Goal: Task Accomplishment & Management: Use online tool/utility

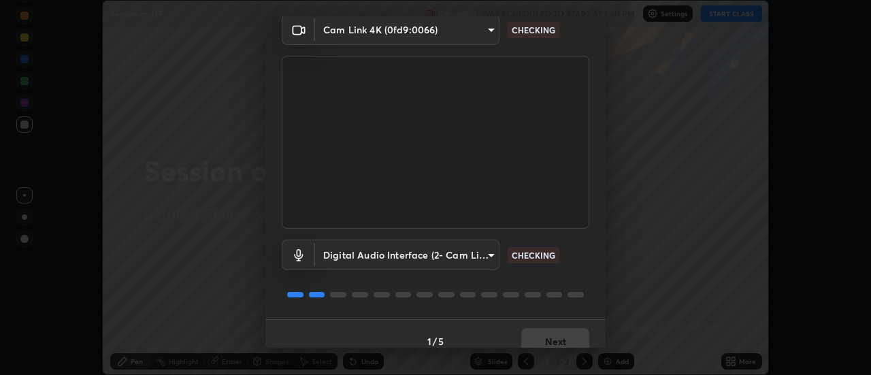
scroll to position [71, 0]
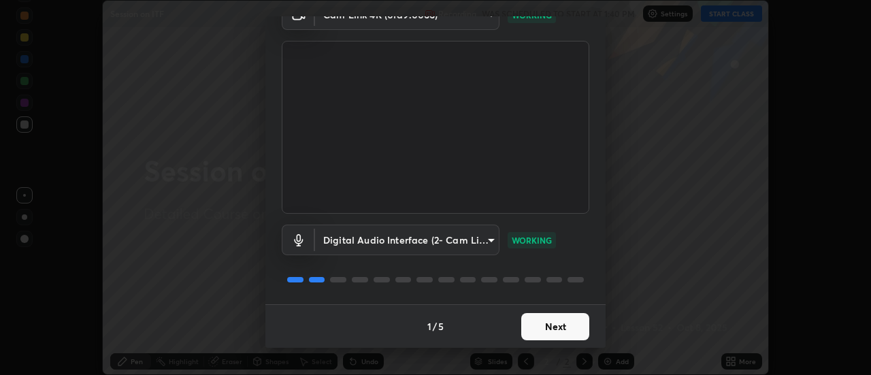
click at [525, 327] on button "Next" at bounding box center [555, 326] width 68 height 27
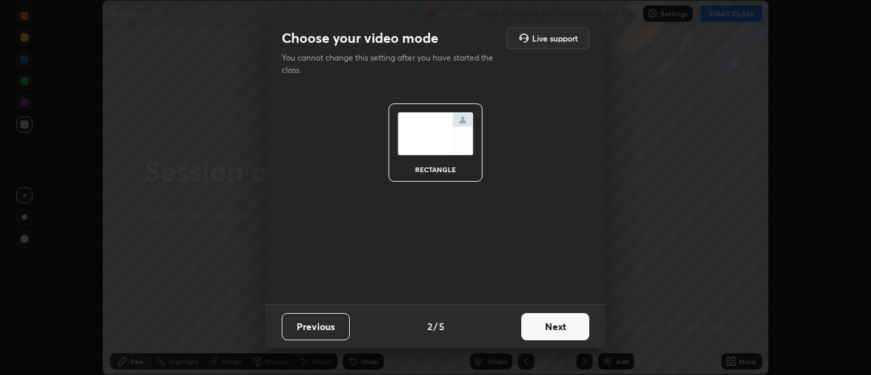
click at [527, 327] on button "Next" at bounding box center [555, 326] width 68 height 27
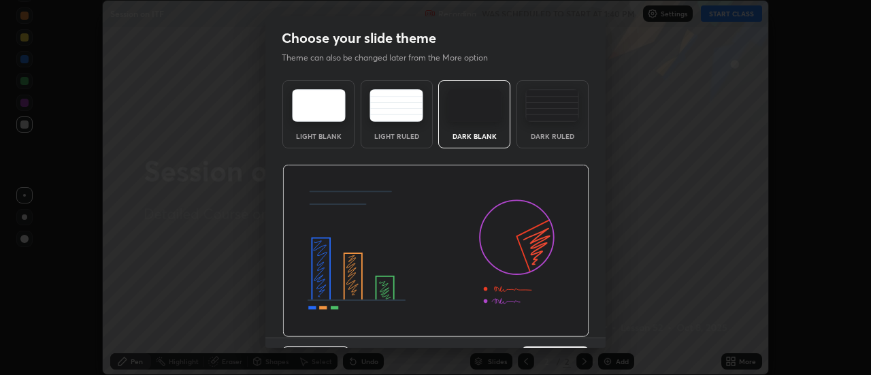
scroll to position [33, 0]
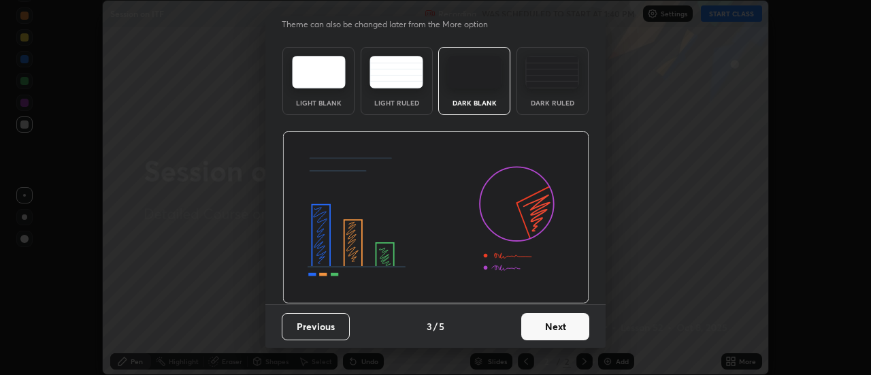
click at [536, 332] on button "Next" at bounding box center [555, 326] width 68 height 27
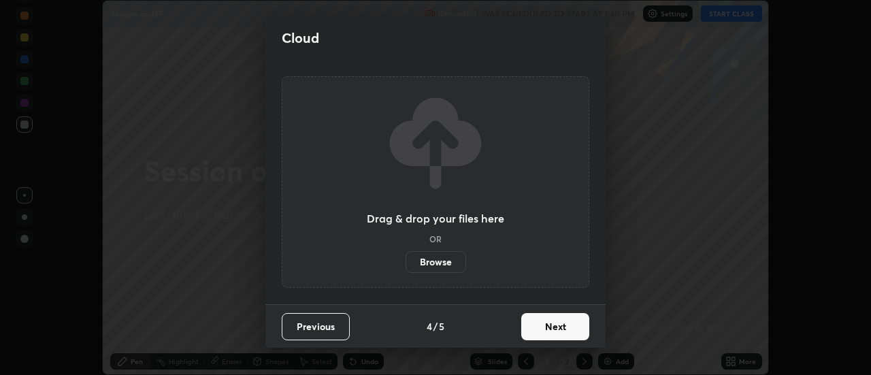
click at [535, 329] on button "Next" at bounding box center [555, 326] width 68 height 27
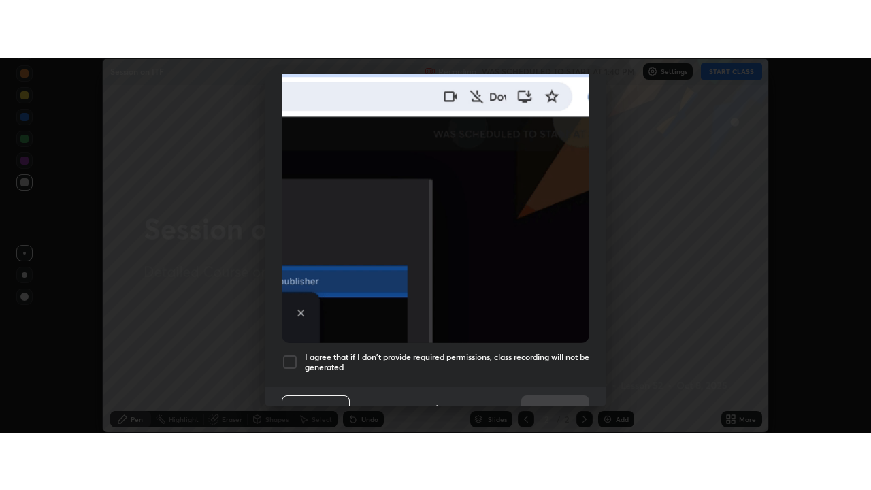
scroll to position [349, 0]
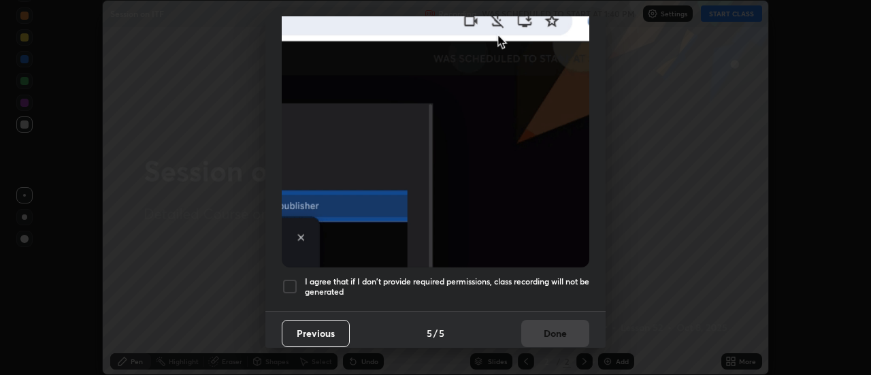
click at [297, 281] on div at bounding box center [290, 286] width 16 height 16
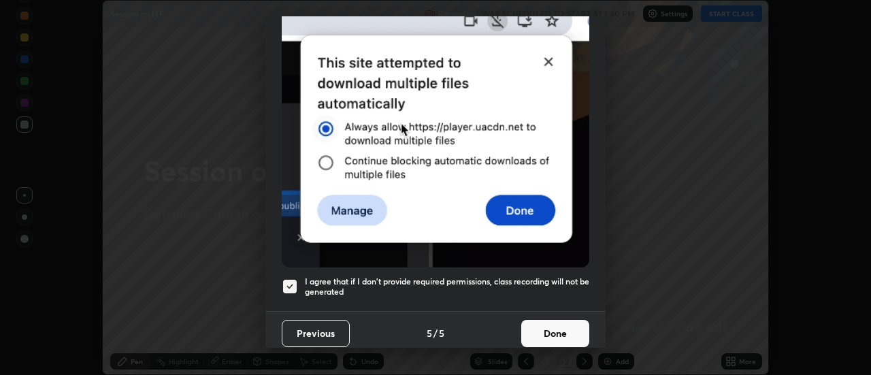
click at [532, 327] on button "Done" at bounding box center [555, 333] width 68 height 27
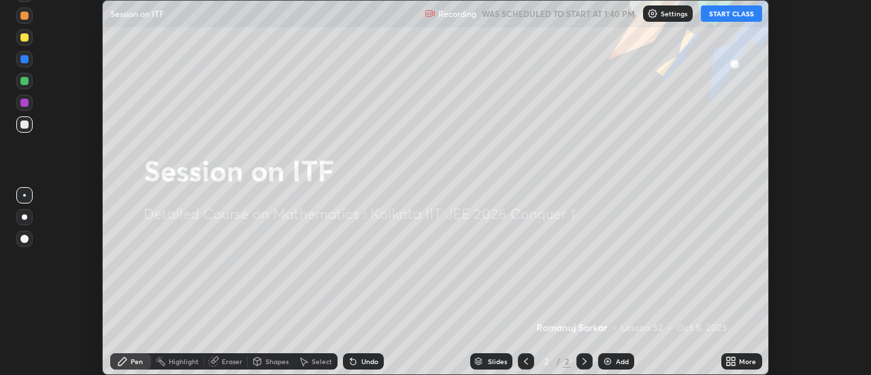
click at [729, 362] on icon at bounding box center [728, 363] width 3 height 3
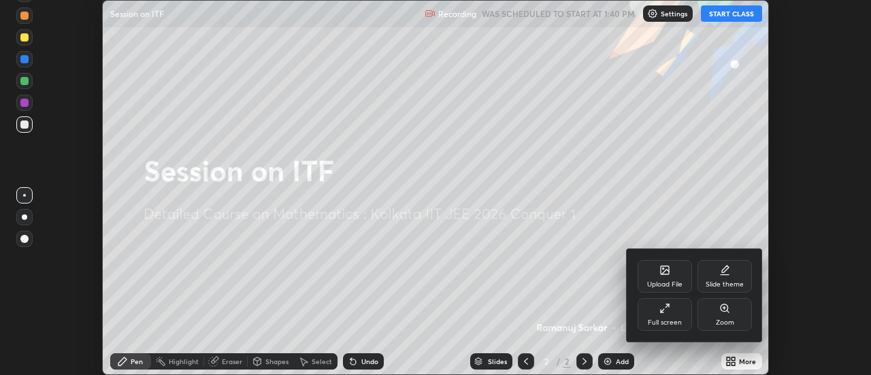
click at [665, 316] on div "Full screen" at bounding box center [665, 314] width 54 height 33
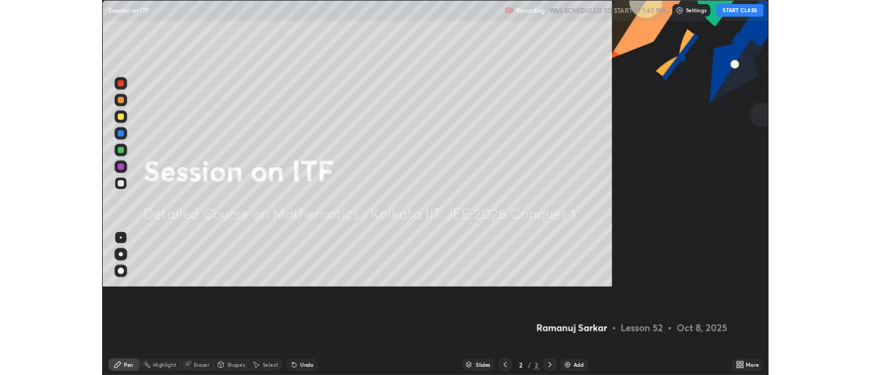
scroll to position [490, 871]
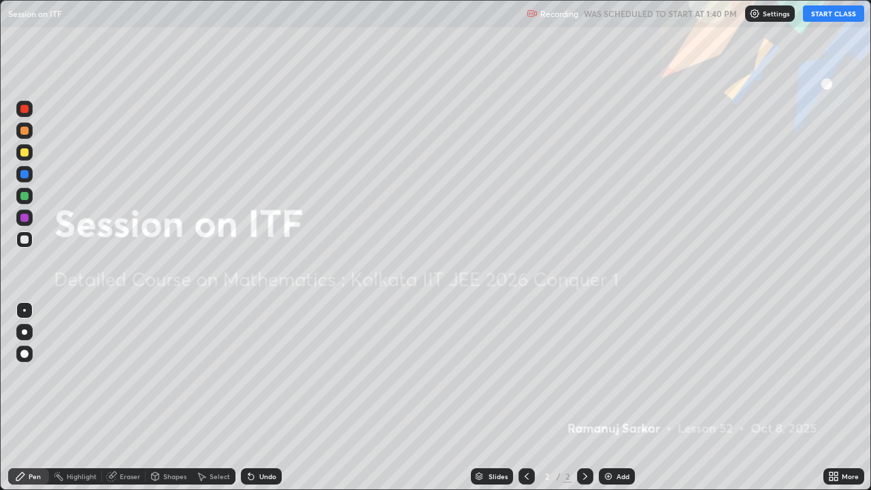
click at [824, 18] on button "START CLASS" at bounding box center [833, 13] width 61 height 16
click at [615, 374] on div "Add" at bounding box center [617, 476] width 36 height 16
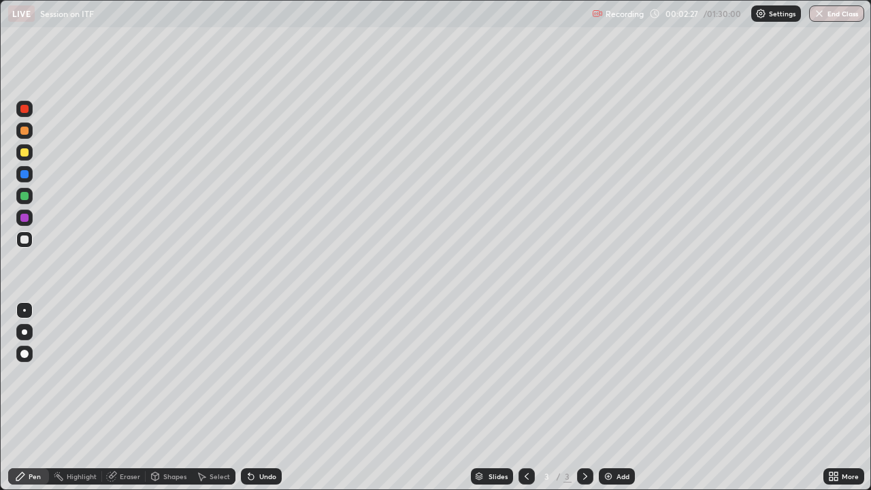
click at [223, 374] on div "Select" at bounding box center [220, 476] width 20 height 7
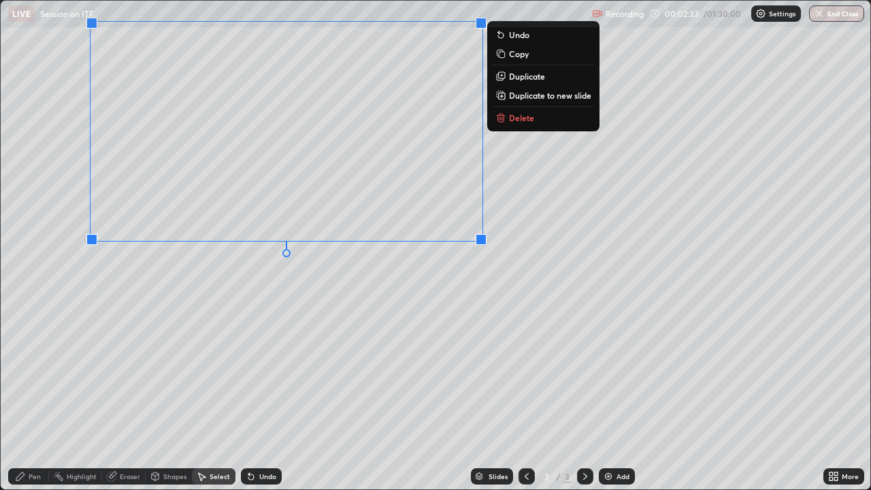
click at [378, 320] on div "0 ° Undo Copy Duplicate Duplicate to new slide Delete" at bounding box center [436, 245] width 870 height 489
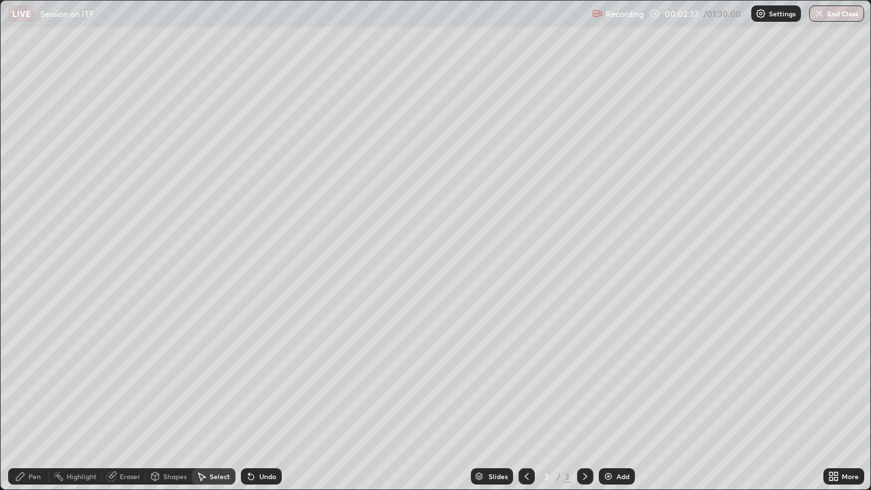
click at [29, 374] on div "Pen" at bounding box center [35, 476] width 12 height 7
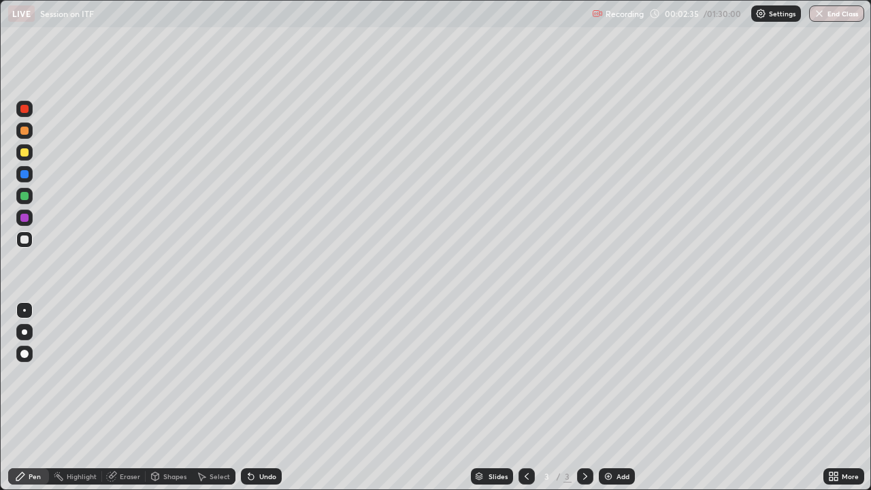
click at [30, 201] on div at bounding box center [24, 196] width 16 height 16
click at [25, 332] on div at bounding box center [24, 331] width 5 height 5
click at [262, 374] on div "Undo" at bounding box center [261, 476] width 41 height 16
click at [830, 374] on div "More" at bounding box center [844, 476] width 41 height 27
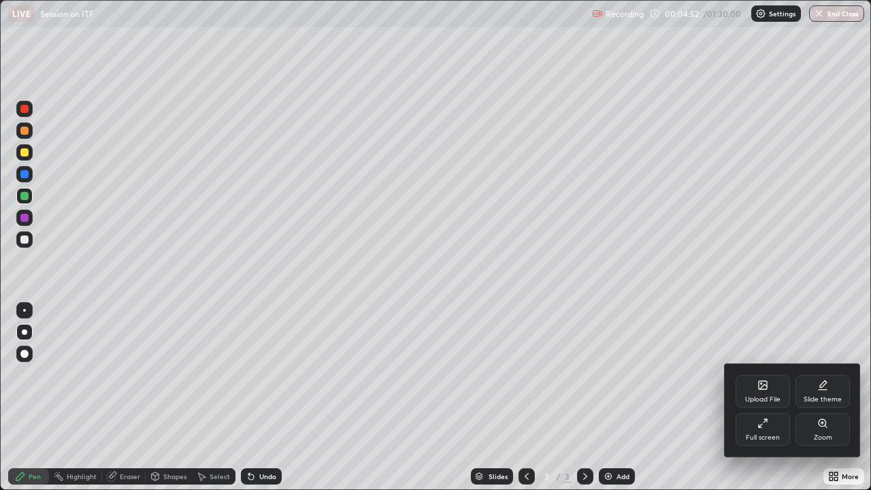
click at [374, 374] on div at bounding box center [435, 245] width 871 height 490
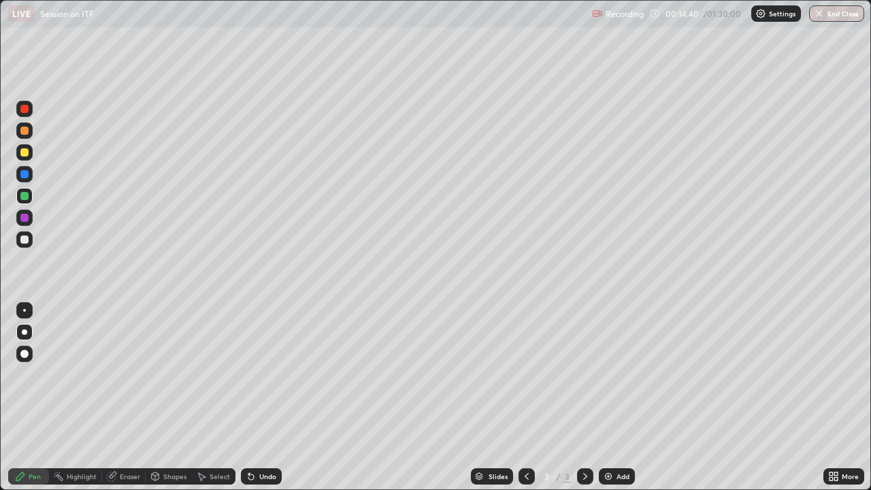
click at [30, 157] on div at bounding box center [24, 152] width 16 height 16
click at [29, 106] on div at bounding box center [24, 109] width 16 height 16
click at [584, 374] on icon at bounding box center [585, 476] width 11 height 11
click at [608, 374] on div "Add" at bounding box center [617, 476] width 36 height 16
click at [21, 195] on div at bounding box center [24, 196] width 8 height 8
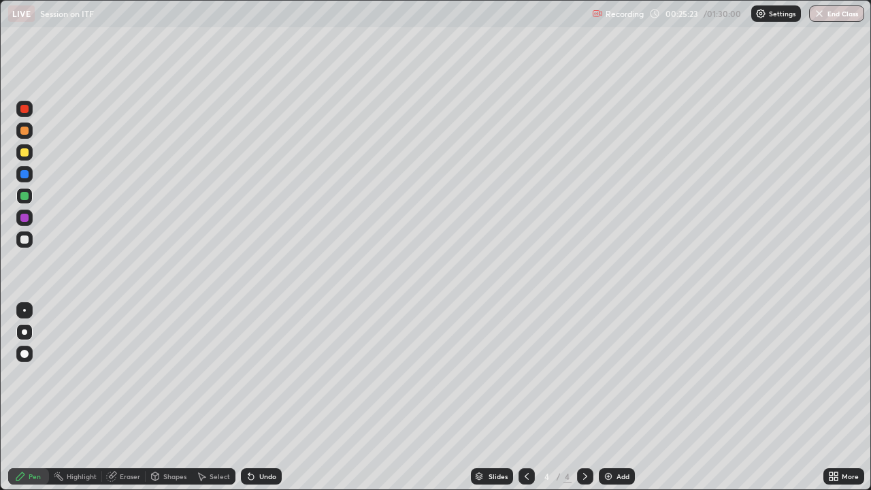
click at [263, 374] on div "Undo" at bounding box center [267, 476] width 17 height 7
click at [261, 374] on div "Undo" at bounding box center [267, 476] width 17 height 7
click at [27, 239] on div at bounding box center [24, 240] width 8 height 8
click at [621, 374] on div "Add" at bounding box center [617, 476] width 36 height 16
click at [519, 374] on div at bounding box center [527, 476] width 16 height 16
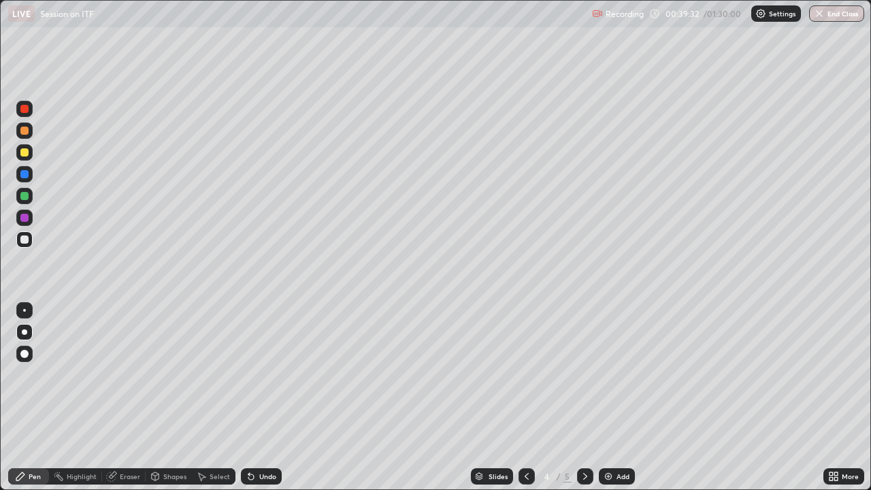
click at [584, 374] on icon at bounding box center [585, 476] width 11 height 11
click at [25, 193] on div at bounding box center [24, 196] width 8 height 8
click at [0, 374] on div "Setting up your live class" at bounding box center [435, 245] width 871 height 490
click at [130, 374] on div "Eraser" at bounding box center [130, 476] width 20 height 7
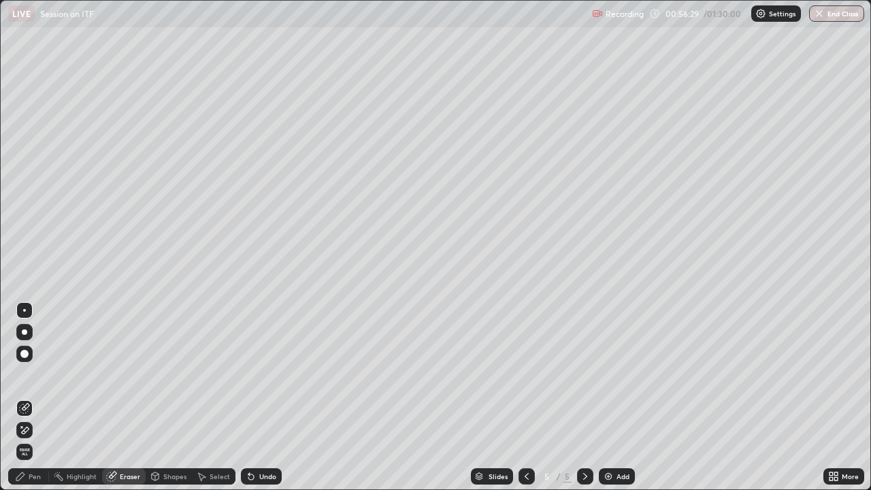
click at [27, 374] on icon at bounding box center [24, 431] width 11 height 12
click at [38, 374] on div "Pen" at bounding box center [35, 476] width 12 height 7
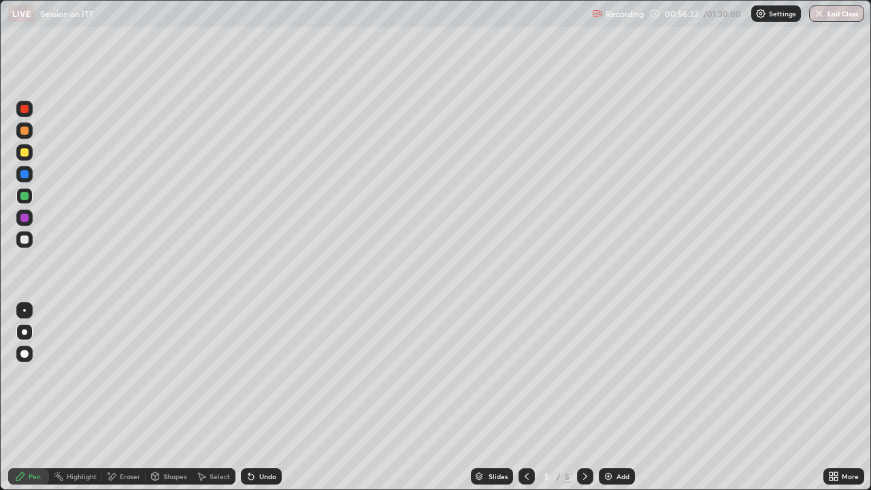
click at [22, 238] on div at bounding box center [24, 240] width 8 height 8
click at [591, 374] on div at bounding box center [585, 476] width 16 height 27
click at [614, 374] on div "Add" at bounding box center [617, 476] width 36 height 16
click at [23, 196] on div at bounding box center [24, 196] width 8 height 8
click at [531, 374] on div at bounding box center [527, 476] width 16 height 16
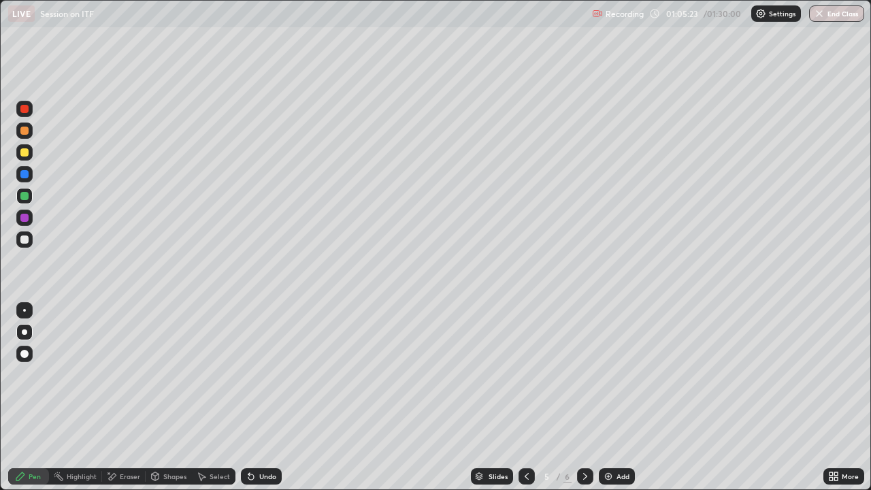
click at [525, 374] on icon at bounding box center [526, 476] width 11 height 11
click at [527, 374] on icon at bounding box center [526, 476] width 11 height 11
click at [582, 374] on div at bounding box center [585, 476] width 16 height 16
click at [584, 374] on icon at bounding box center [585, 476] width 11 height 11
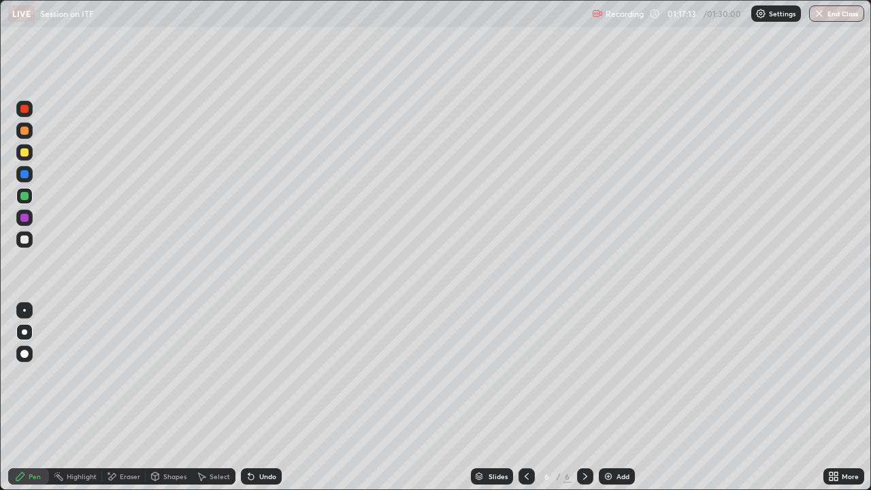
click at [0, 374] on div "Setting up your live class" at bounding box center [435, 245] width 871 height 490
click at [580, 374] on icon at bounding box center [585, 476] width 11 height 11
click at [622, 374] on div "Add" at bounding box center [623, 476] width 13 height 7
click at [263, 374] on div "Undo" at bounding box center [261, 476] width 41 height 16
click at [259, 374] on div "Undo" at bounding box center [261, 476] width 41 height 16
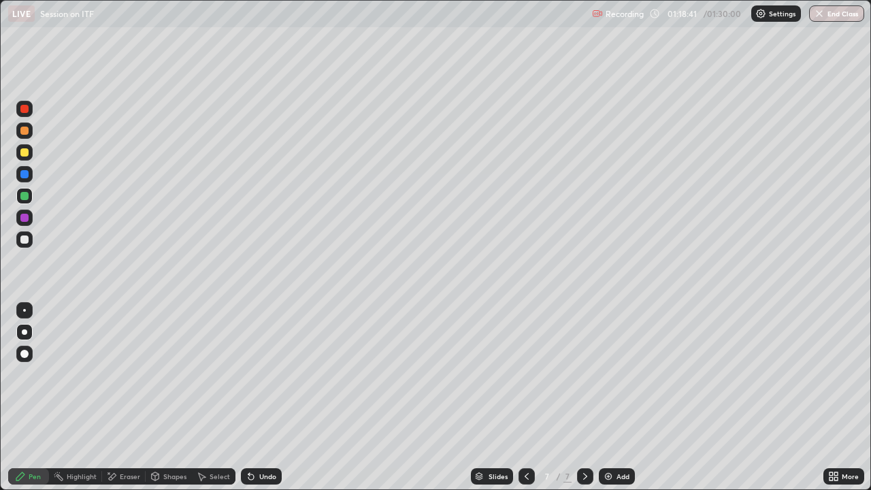
click at [257, 374] on div "Undo" at bounding box center [261, 476] width 41 height 16
click at [32, 159] on div at bounding box center [24, 153] width 16 height 22
click at [218, 374] on div "Select" at bounding box center [220, 476] width 20 height 7
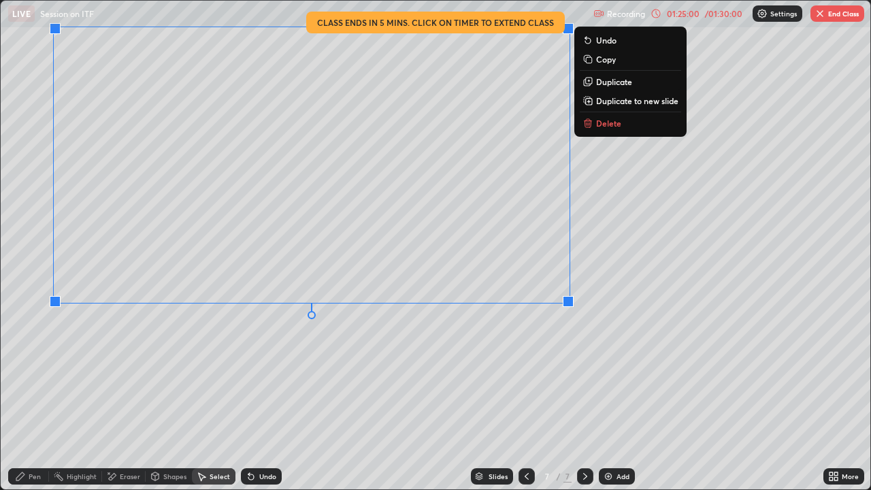
click at [572, 355] on div "0 ° Undo Copy Duplicate Duplicate to new slide Delete" at bounding box center [436, 245] width 870 height 489
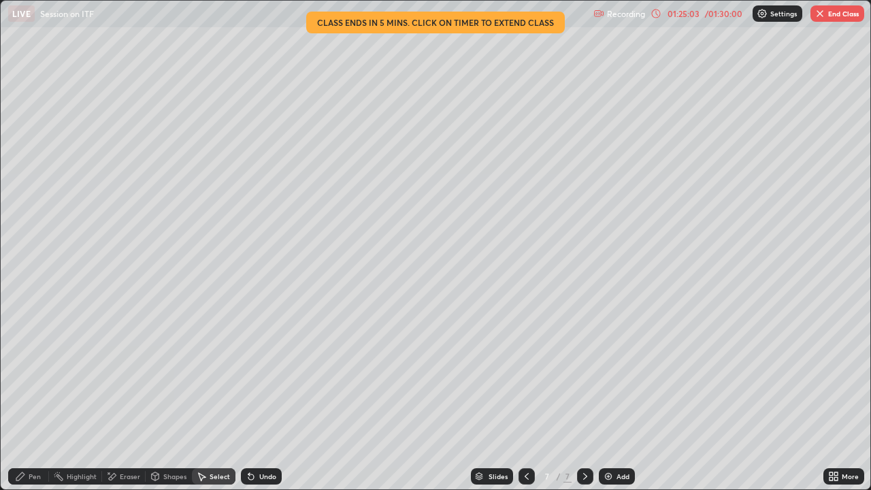
click at [34, 374] on div "Pen" at bounding box center [35, 476] width 12 height 7
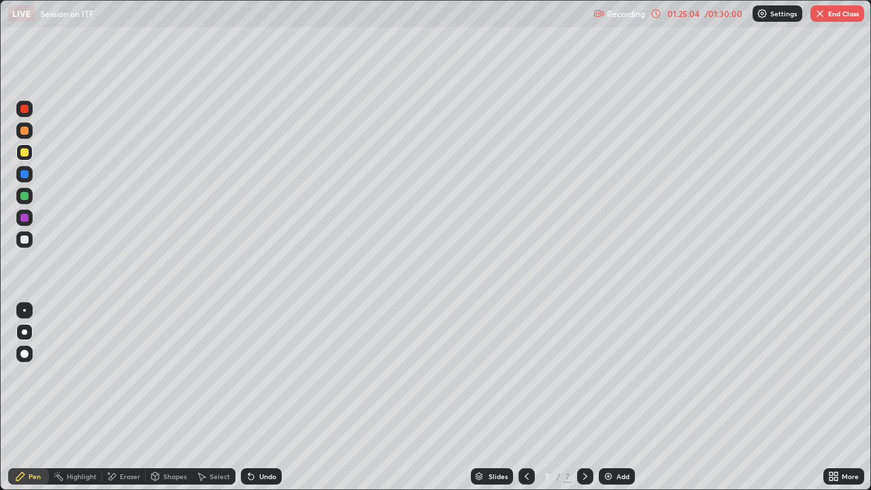
click at [26, 232] on div at bounding box center [24, 239] width 16 height 16
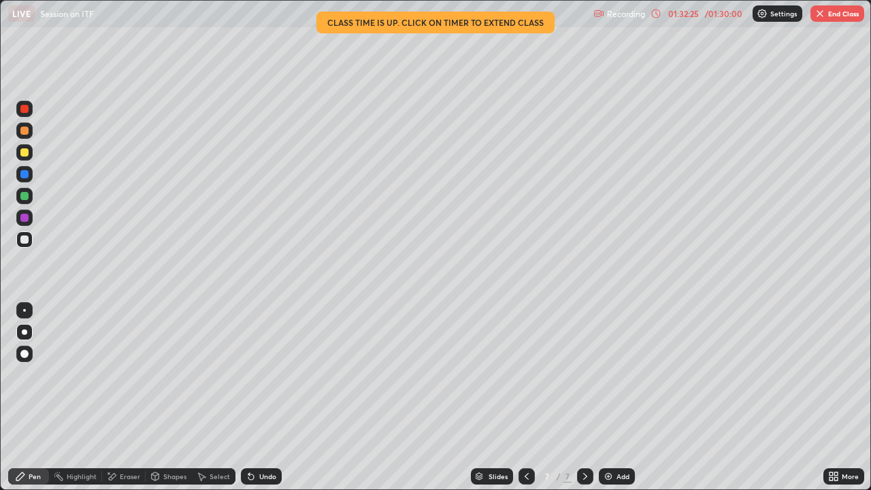
click at [730, 12] on div "/ 01:30:00" at bounding box center [723, 14] width 42 height 8
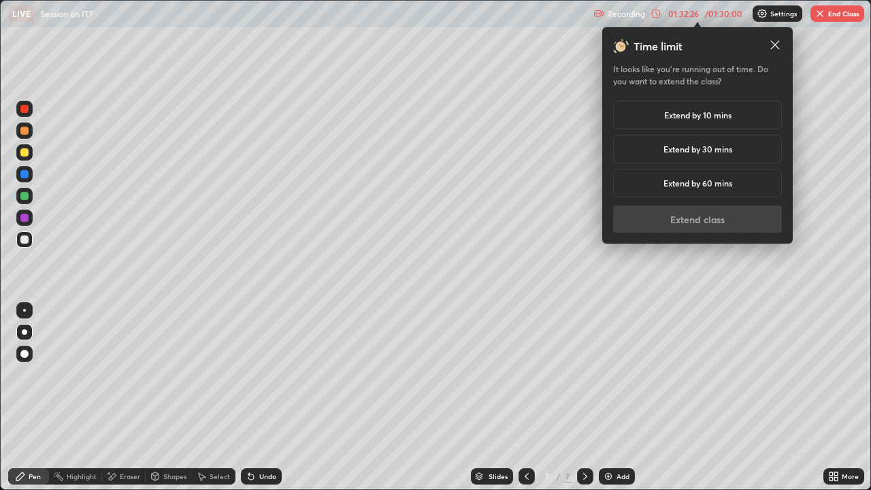
click at [724, 116] on h5 "Extend by 10 mins" at bounding box center [697, 115] width 67 height 12
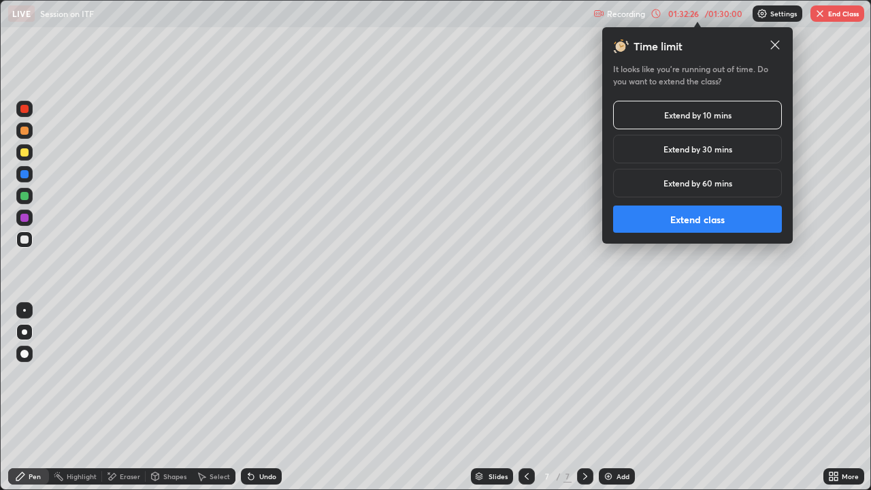
click at [704, 223] on button "Extend class" at bounding box center [697, 219] width 169 height 27
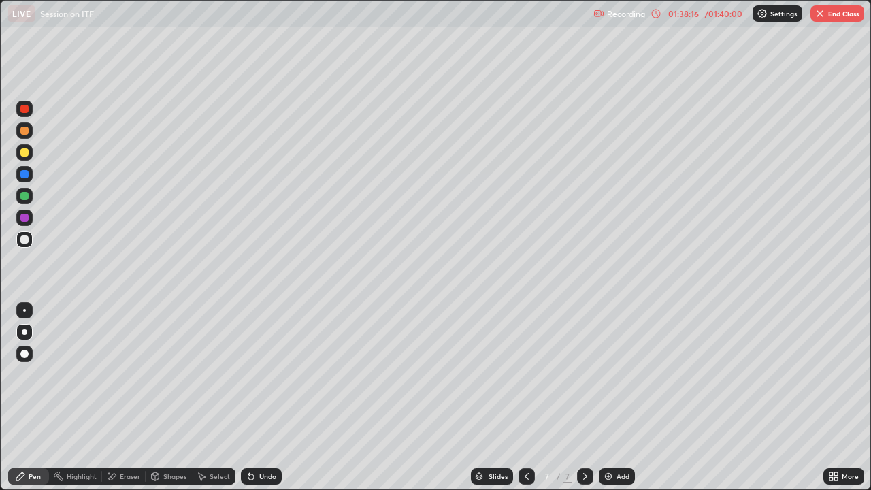
click at [836, 11] on button "End Class" at bounding box center [838, 13] width 54 height 16
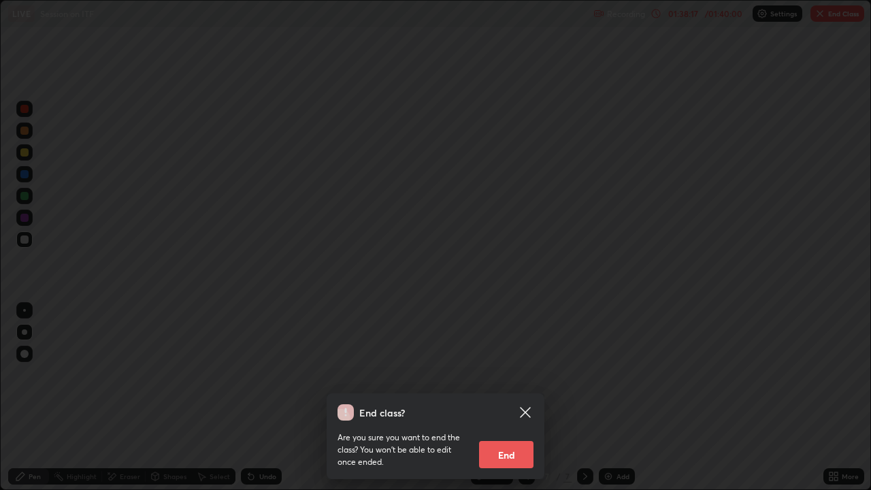
click at [522, 374] on button "End" at bounding box center [506, 454] width 54 height 27
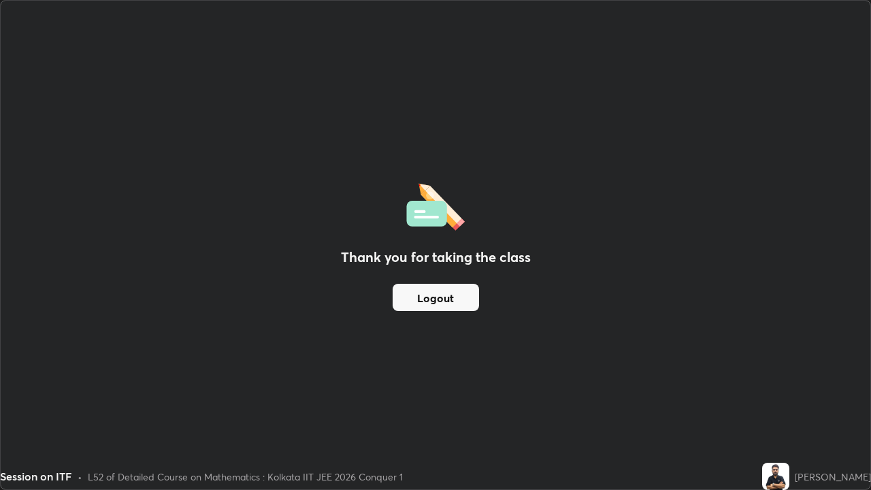
click at [446, 291] on button "Logout" at bounding box center [436, 297] width 86 height 27
click at [523, 186] on div "Thank you for taking the class Logout" at bounding box center [436, 245] width 870 height 489
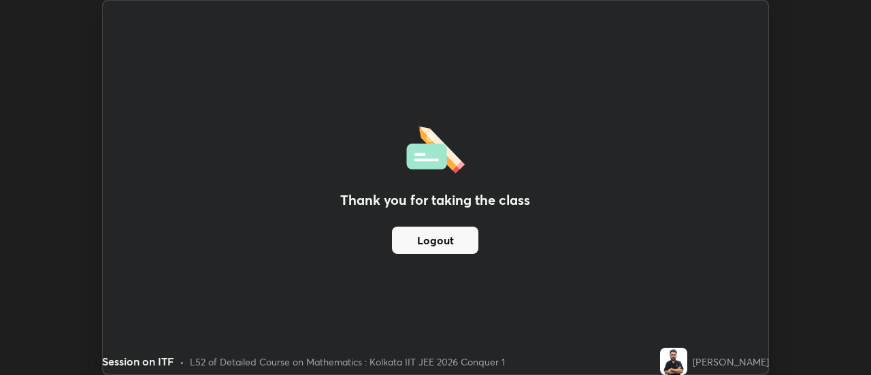
scroll to position [67690, 67194]
click at [428, 233] on button "Logout" at bounding box center [435, 240] width 86 height 27
click at [682, 348] on img at bounding box center [673, 361] width 27 height 27
click at [687, 363] on img at bounding box center [673, 361] width 27 height 27
